Goal: Task Accomplishment & Management: Manage account settings

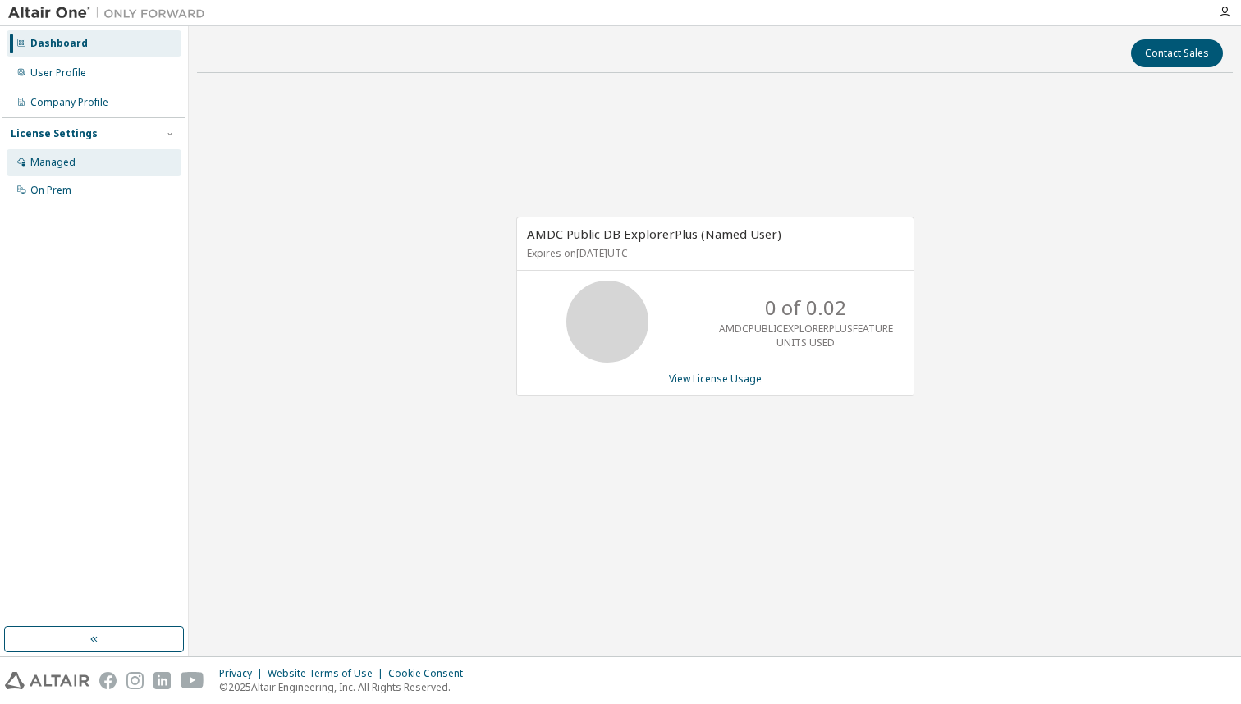
click at [92, 158] on div "Managed" at bounding box center [94, 162] width 175 height 26
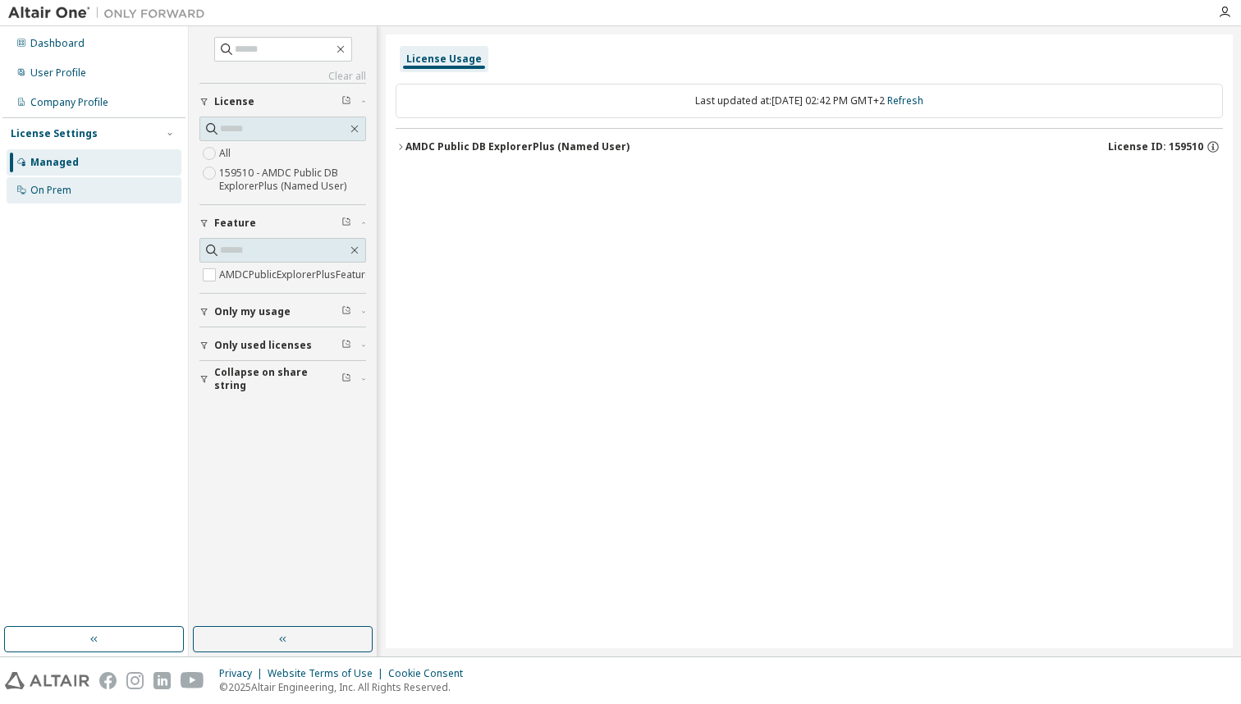
click at [85, 194] on div "On Prem" at bounding box center [94, 190] width 175 height 26
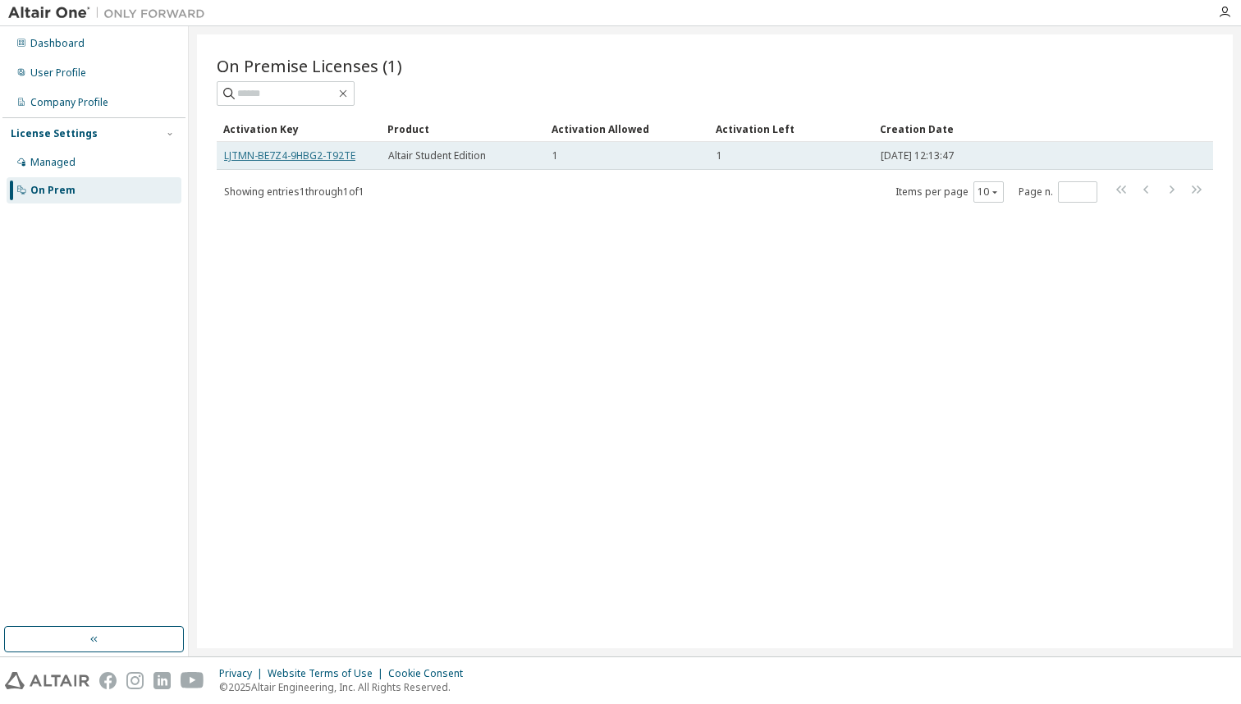
click at [350, 155] on link "LJTMN-BE7Z4-9HBG2-T92TE" at bounding box center [289, 156] width 131 height 14
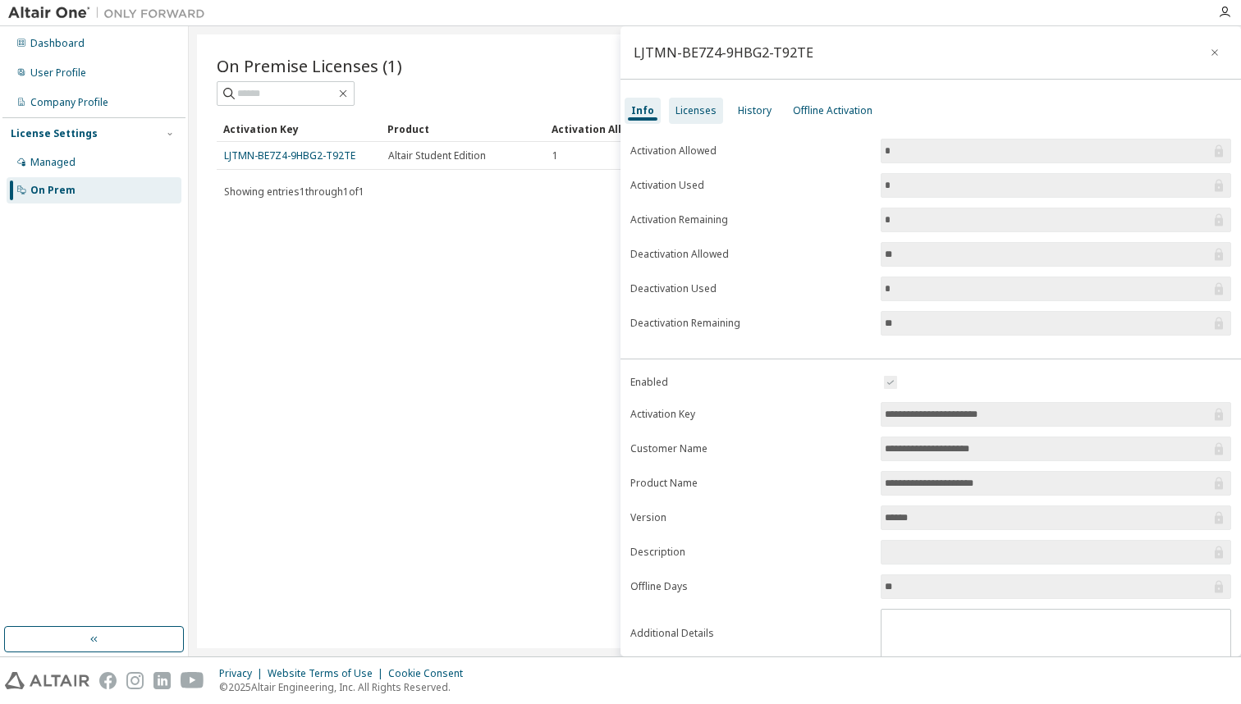
click at [700, 115] on div "Licenses" at bounding box center [695, 110] width 41 height 13
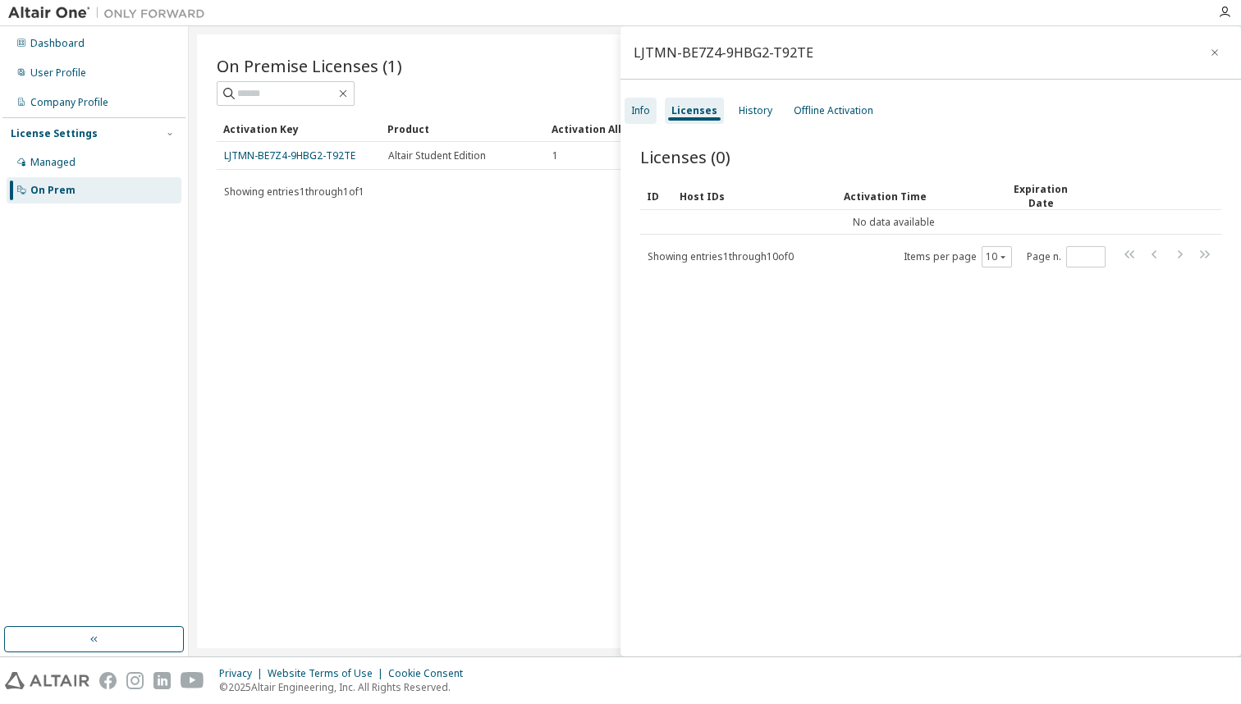
click at [644, 112] on div "Info" at bounding box center [640, 110] width 19 height 13
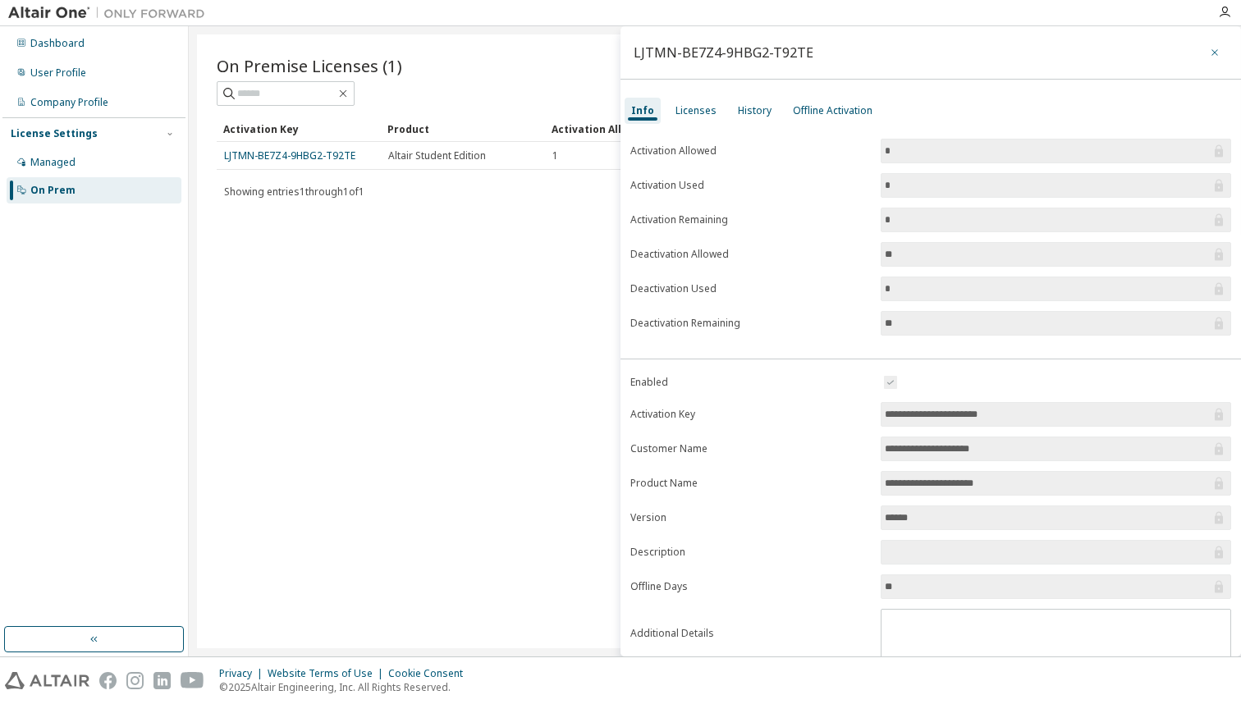
click at [1209, 49] on icon "button" at bounding box center [1214, 52] width 11 height 13
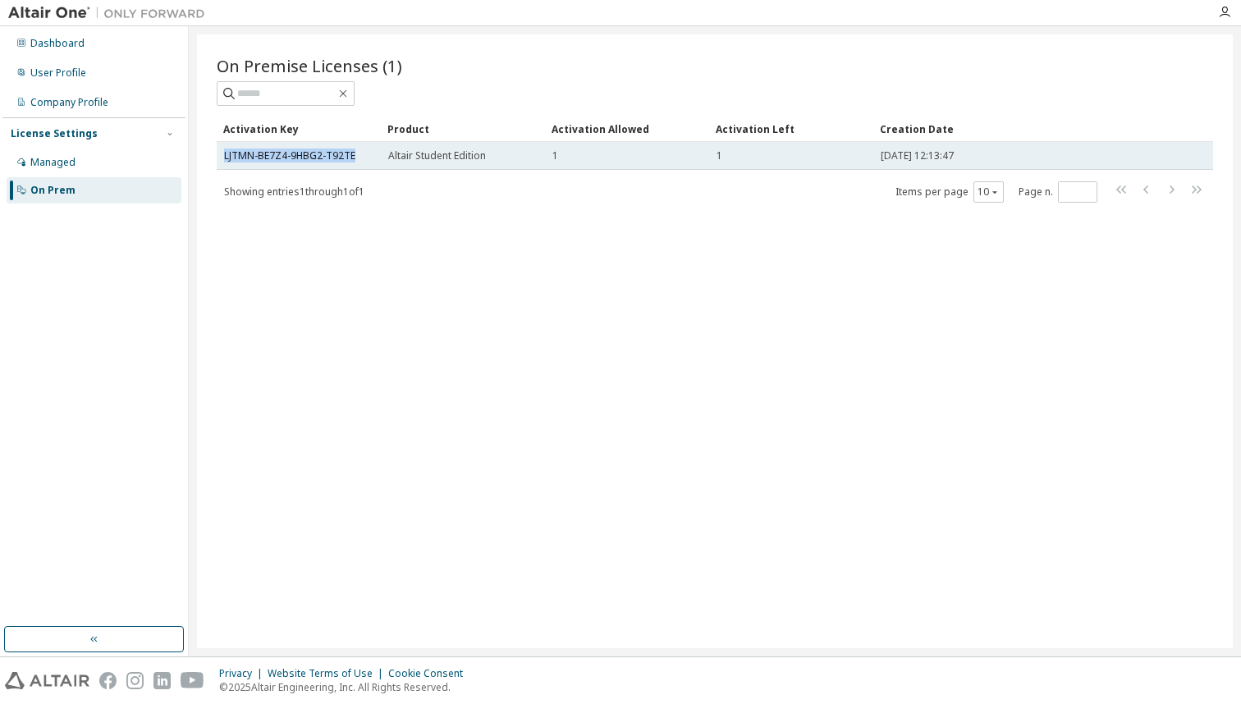
drag, startPoint x: 356, startPoint y: 152, endPoint x: 221, endPoint y: 159, distance: 135.6
click at [221, 159] on td "LJTMN-BE7Z4-9HBG2-T92TE" at bounding box center [299, 156] width 164 height 28
copy link "LJTMN-BE7Z4-9HBG2-T92TE"
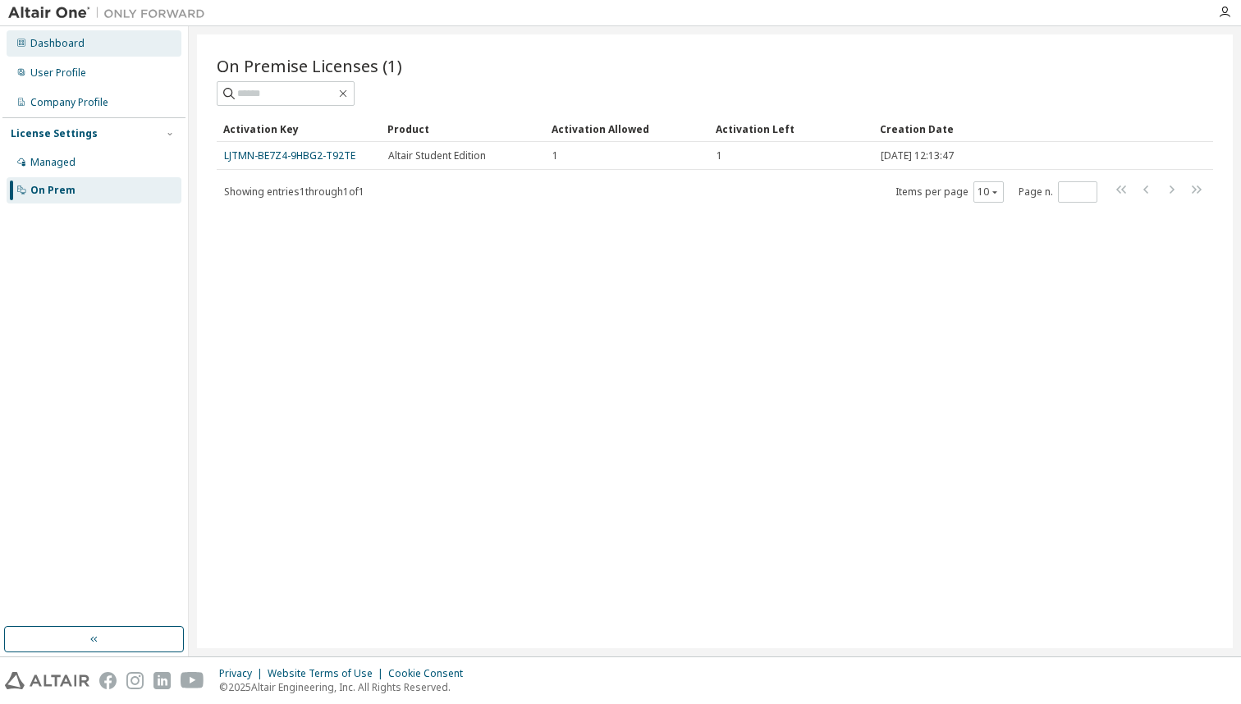
click at [112, 40] on div "Dashboard" at bounding box center [94, 43] width 175 height 26
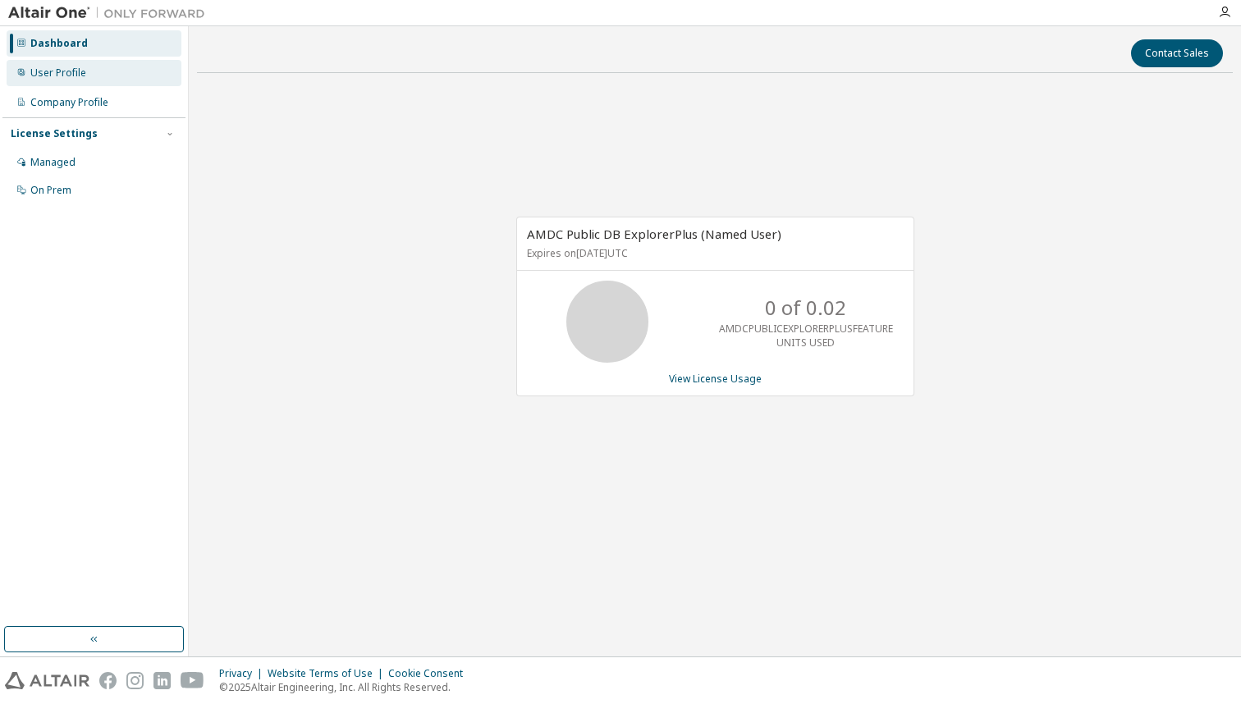
click at [47, 80] on div "User Profile" at bounding box center [94, 73] width 175 height 26
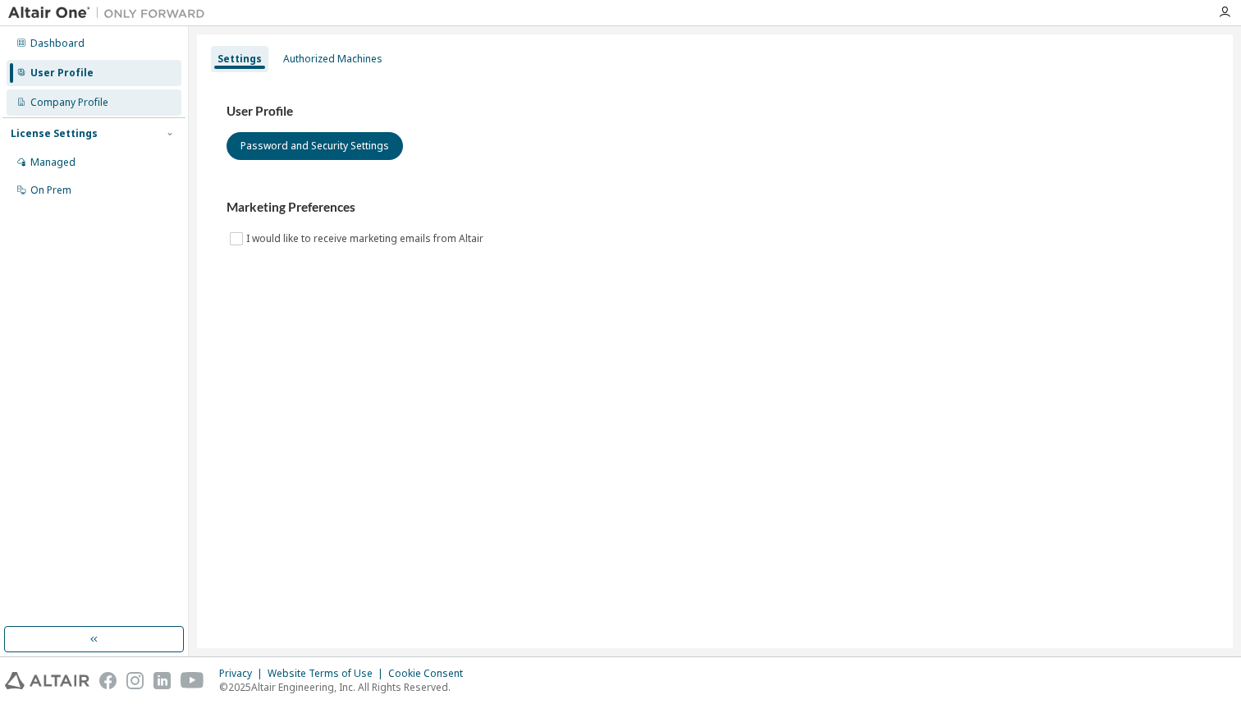
click at [62, 108] on div "Company Profile" at bounding box center [69, 102] width 78 height 13
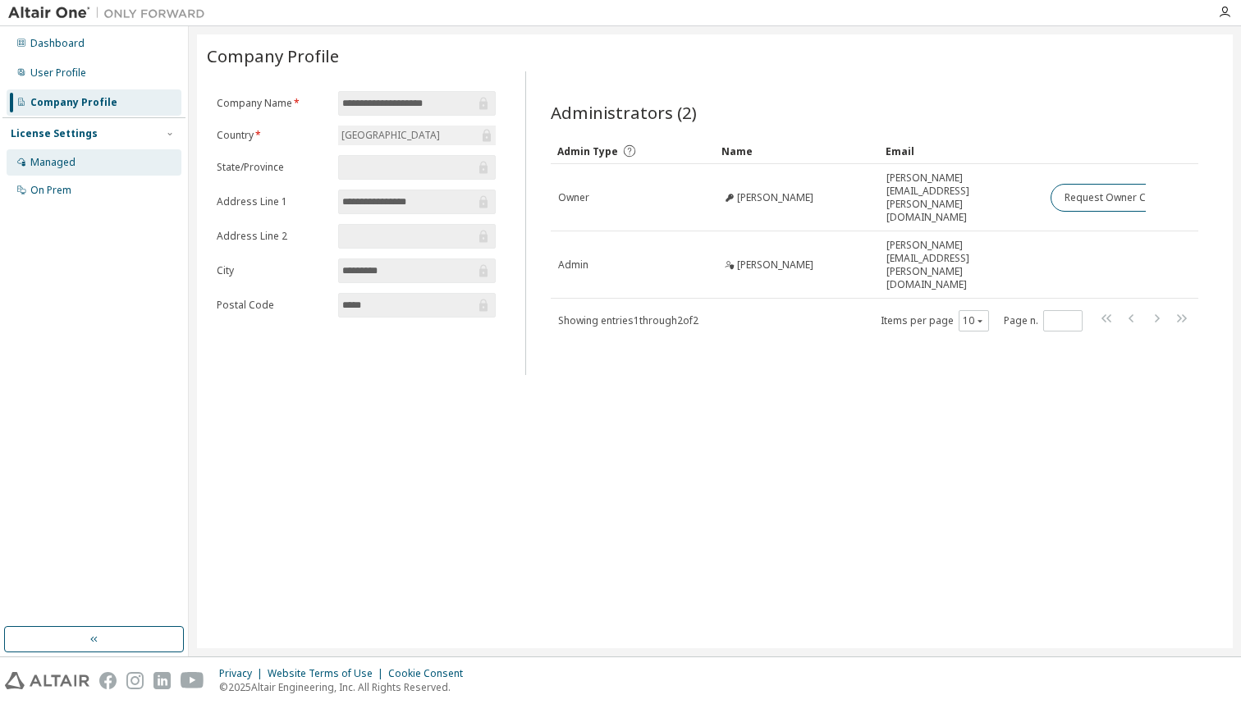
click at [57, 165] on div "Managed" at bounding box center [52, 162] width 45 height 13
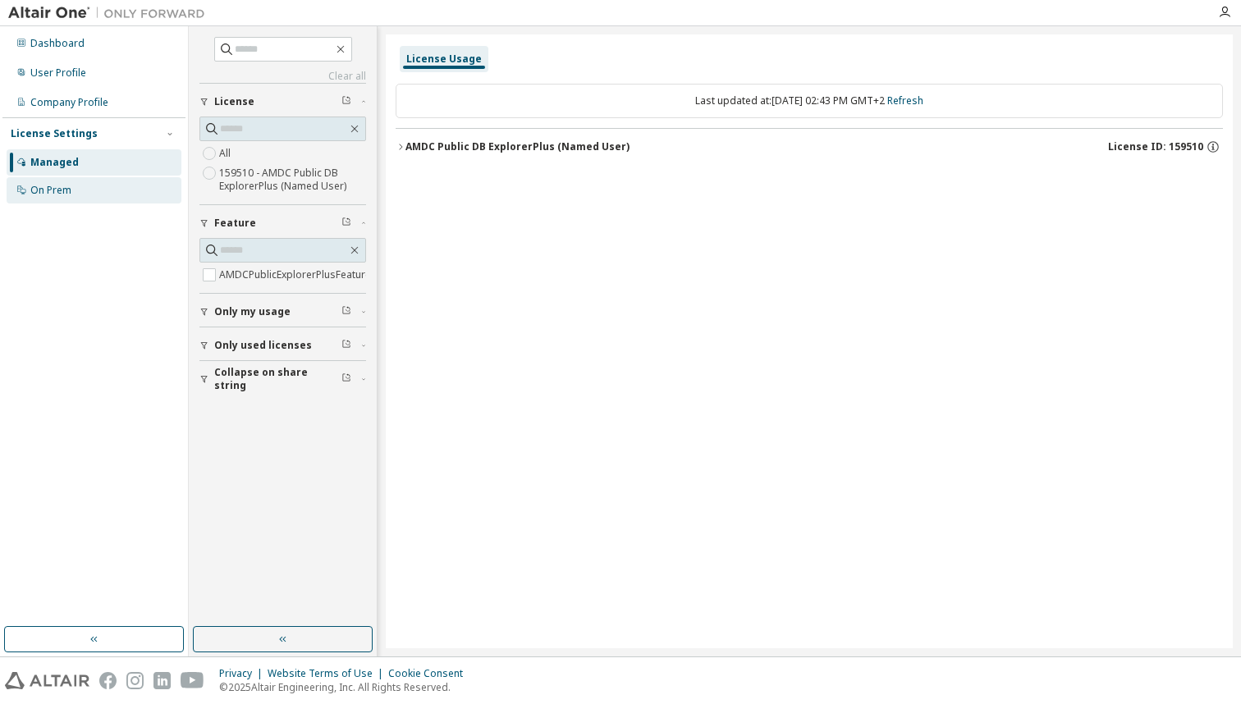
click at [57, 192] on div "On Prem" at bounding box center [50, 190] width 41 height 13
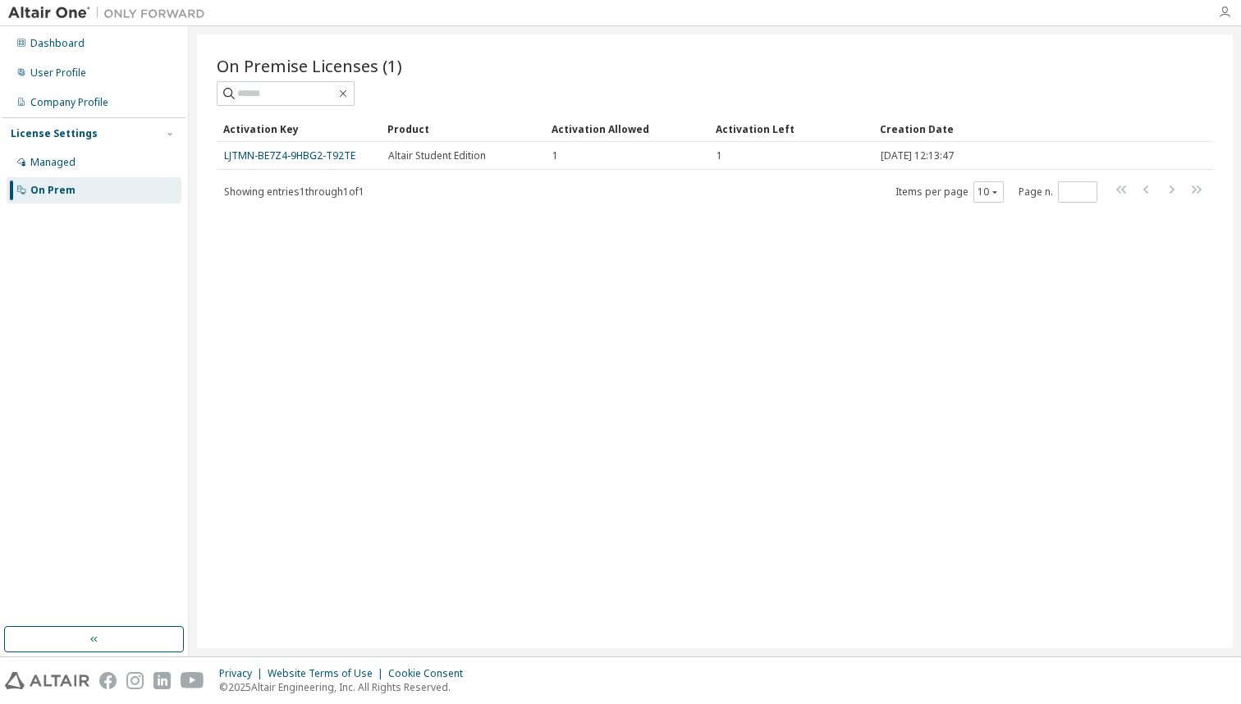
click at [1225, 16] on icon "button" at bounding box center [1224, 12] width 13 height 13
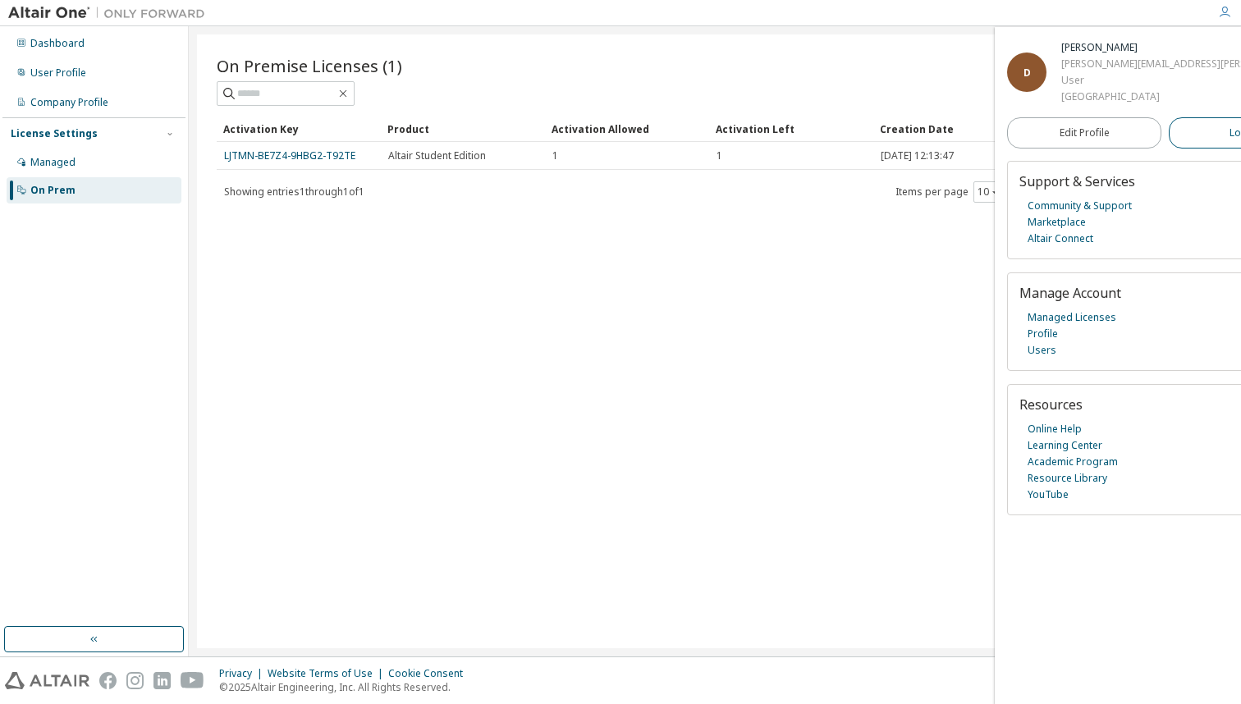
click at [1229, 128] on span "Logout" at bounding box center [1246, 133] width 34 height 16
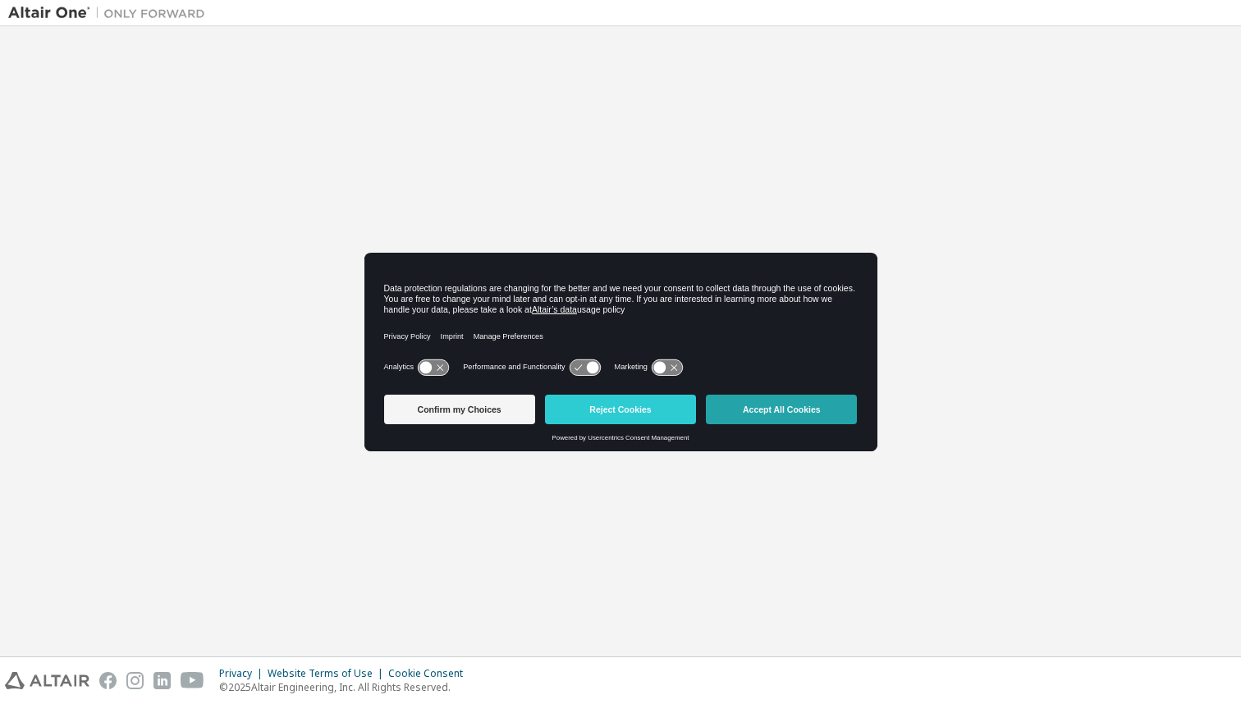
click at [790, 412] on button "Accept All Cookies" at bounding box center [781, 410] width 151 height 30
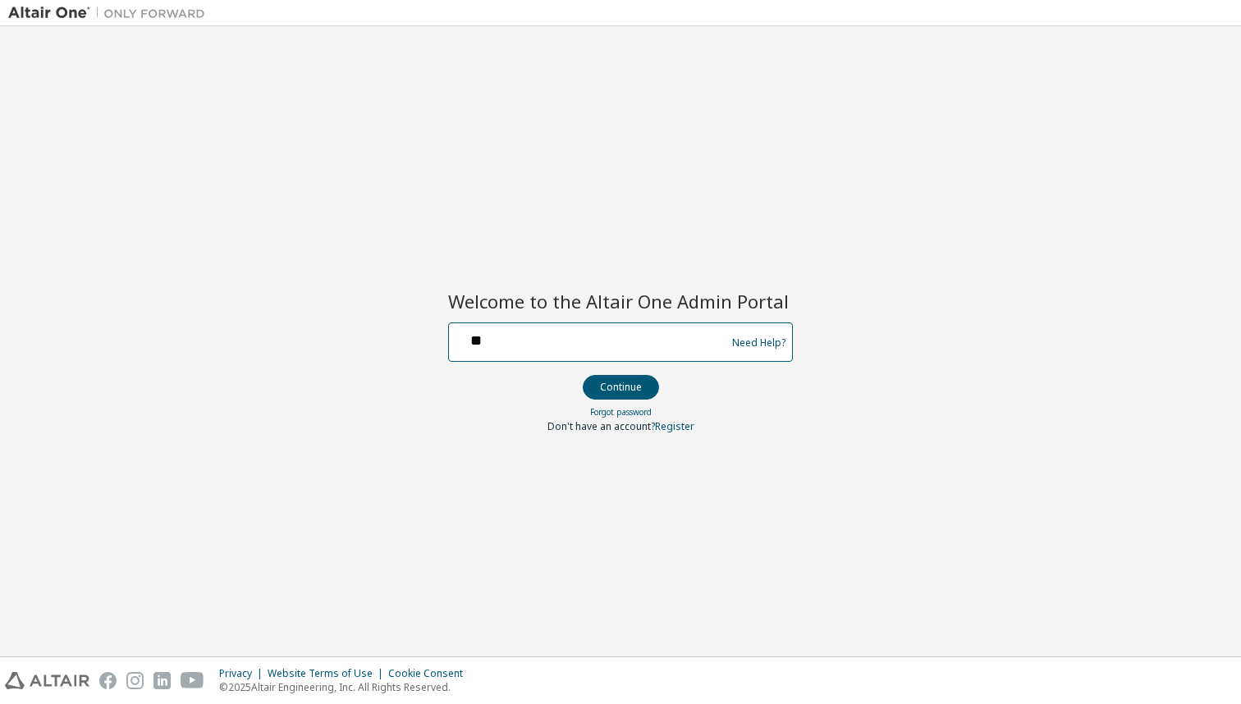
type input "**"
click at [58, 13] on img at bounding box center [110, 13] width 205 height 16
click at [72, 5] on img at bounding box center [110, 13] width 205 height 16
